Goal: Transaction & Acquisition: Book appointment/travel/reservation

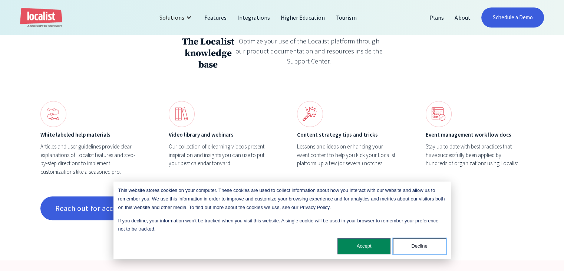
click at [407, 249] on button "Decline" at bounding box center [419, 246] width 53 height 16
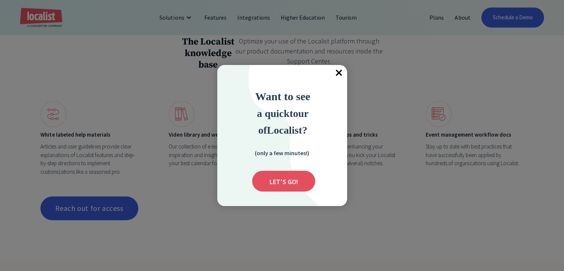
click at [341, 74] on span "×" at bounding box center [339, 73] width 16 height 16
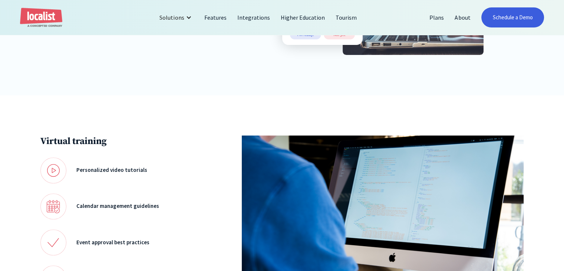
scroll to position [253, 0]
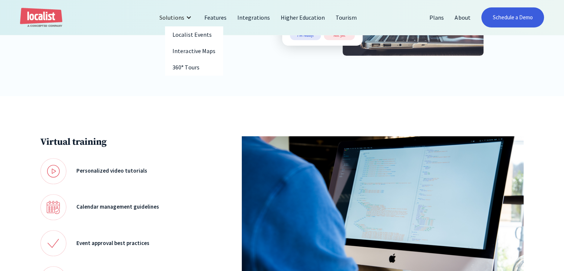
click at [190, 16] on div at bounding box center [189, 17] width 6 height 6
click at [217, 20] on link "Features" at bounding box center [215, 18] width 33 height 18
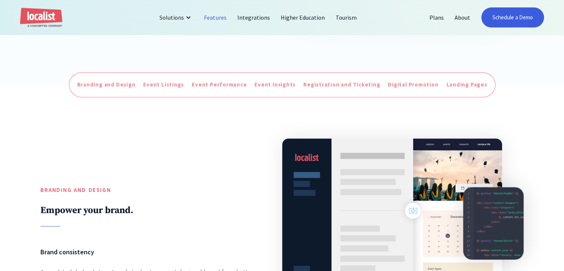
scroll to position [273, 0]
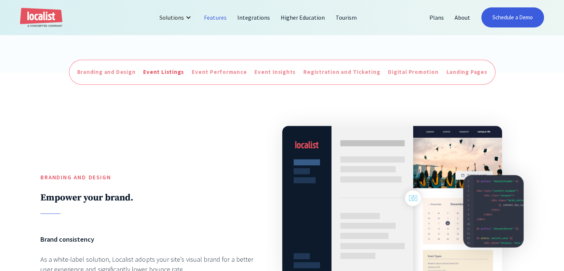
click at [168, 76] on div "Event Listings" at bounding box center [163, 72] width 41 height 9
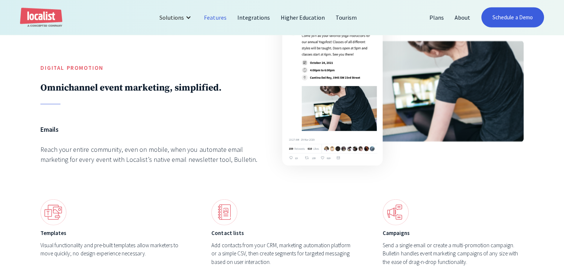
scroll to position [2153, 0]
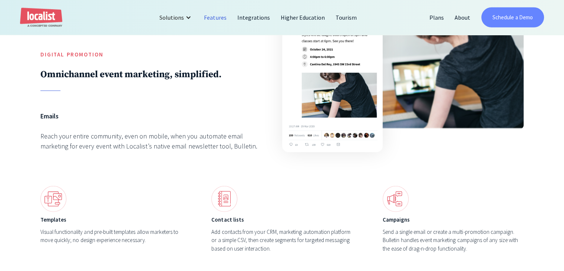
click at [515, 22] on link "Schedule a Demo" at bounding box center [513, 17] width 63 height 20
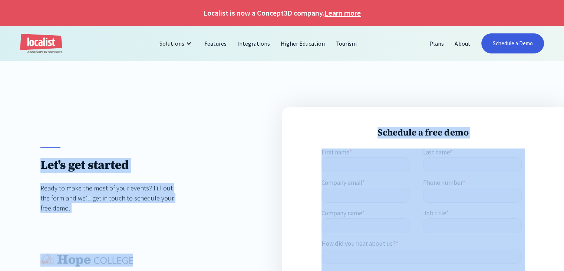
drag, startPoint x: 315, startPoint y: 185, endPoint x: 364, endPoint y: 77, distance: 118.9
click at [364, 77] on div "Let's get started Ready to make the most of your events? Fill out the form and …" at bounding box center [282, 255] width 564 height 388
